Goal: Transaction & Acquisition: Book appointment/travel/reservation

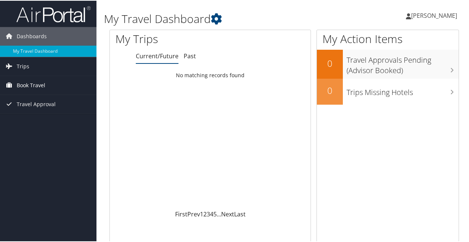
click at [27, 82] on span "Book Travel" at bounding box center [31, 84] width 29 height 19
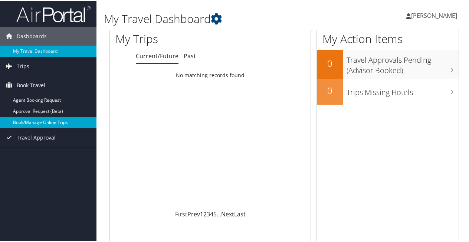
click at [36, 120] on link "Book/Manage Online Trips" at bounding box center [48, 121] width 97 height 11
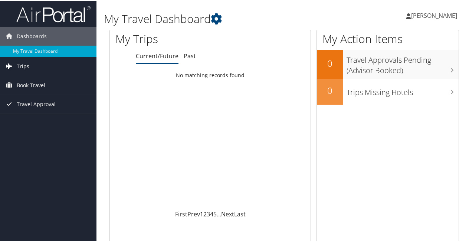
click at [27, 68] on span "Trips" at bounding box center [23, 65] width 13 height 19
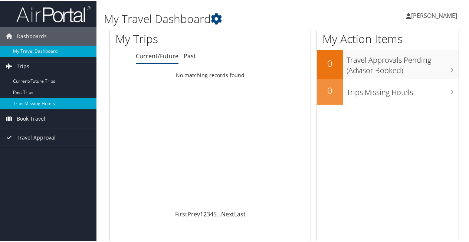
click at [43, 102] on link "Trips Missing Hotels" at bounding box center [48, 102] width 97 height 11
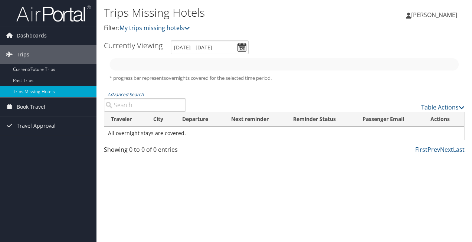
click at [12, 41] on link "Dashboards" at bounding box center [48, 35] width 97 height 19
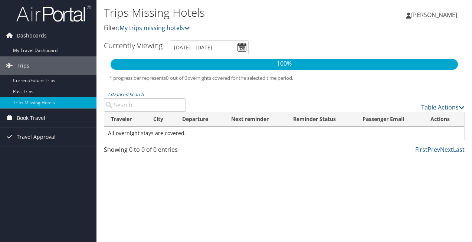
click at [17, 118] on span "Book Travel" at bounding box center [31, 118] width 29 height 19
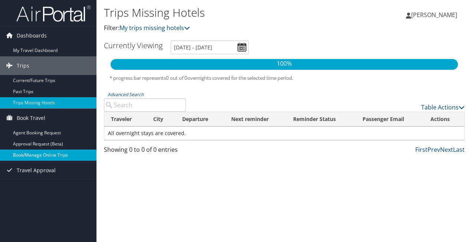
click at [22, 153] on link "Book/Manage Online Trips" at bounding box center [48, 155] width 97 height 11
